Goal: Navigation & Orientation: Find specific page/section

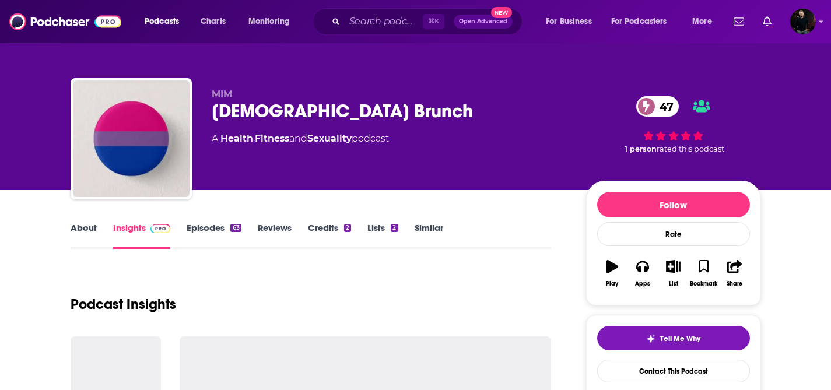
click at [85, 237] on link "About" at bounding box center [84, 235] width 26 height 27
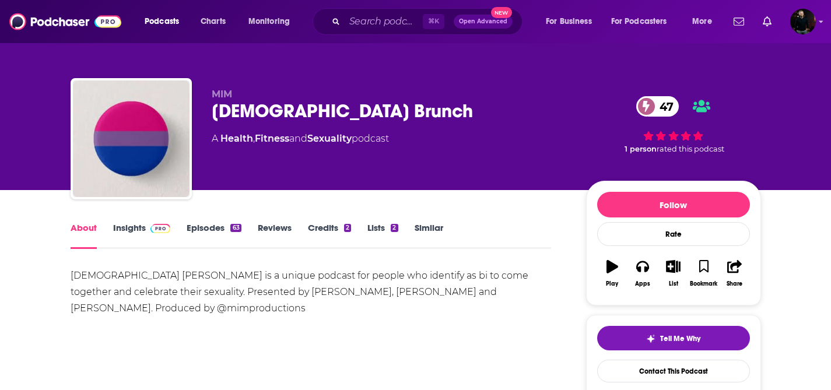
click at [222, 233] on link "Episodes 63" at bounding box center [214, 235] width 54 height 27
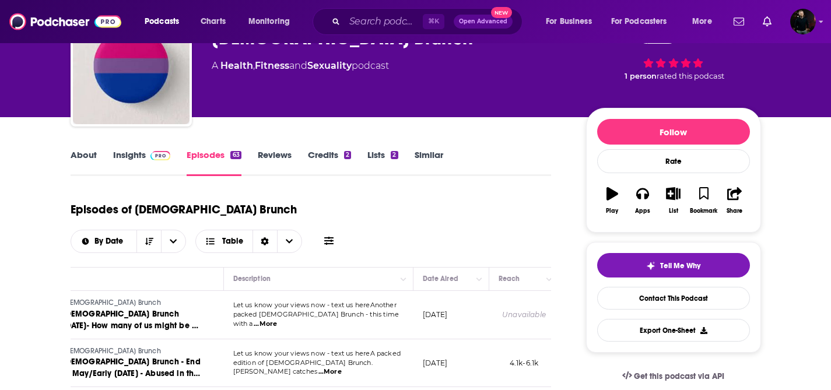
scroll to position [0, 81]
